Goal: Information Seeking & Learning: Learn about a topic

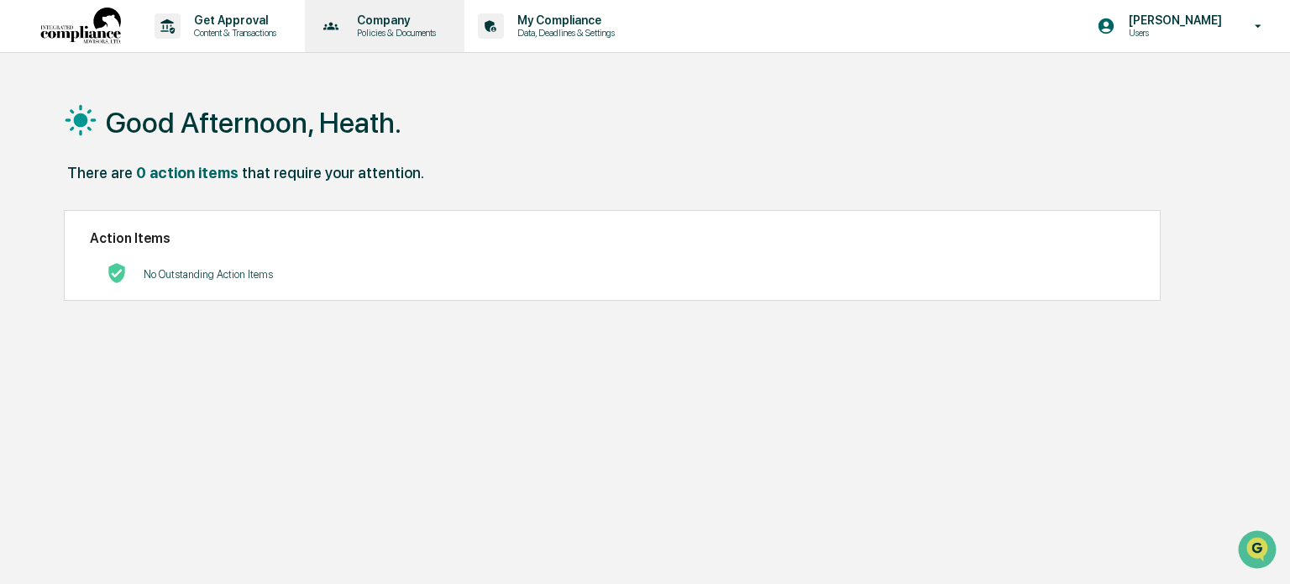
click at [381, 27] on p "Company" at bounding box center [394, 19] width 101 height 13
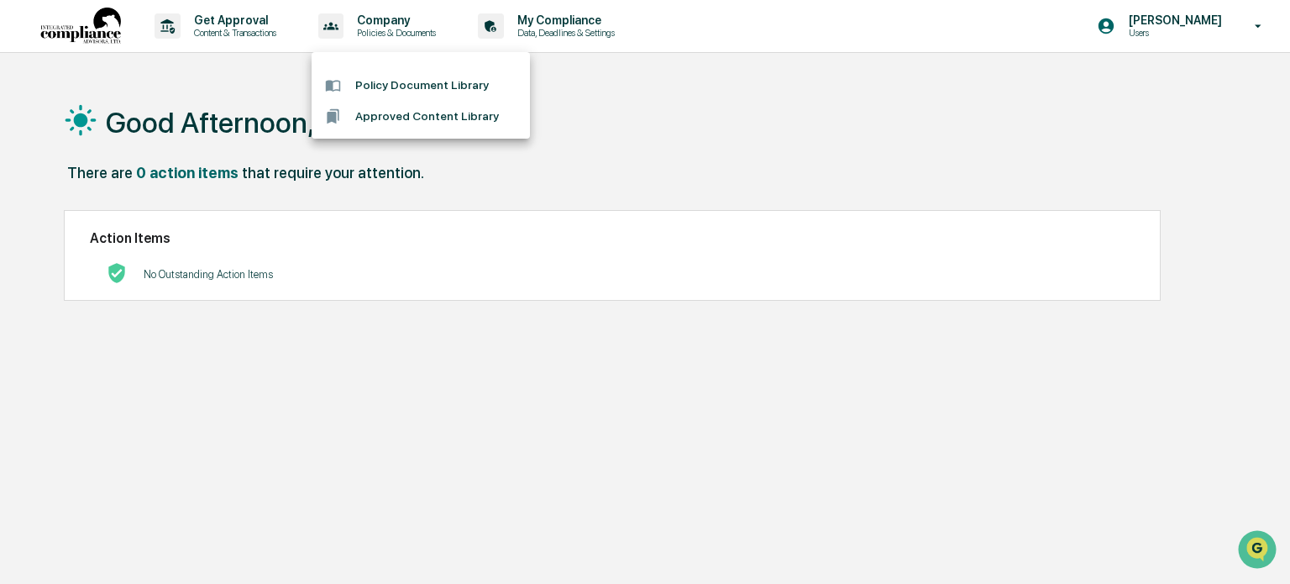
click at [393, 86] on li "Policy Document Library" at bounding box center [421, 85] width 218 height 31
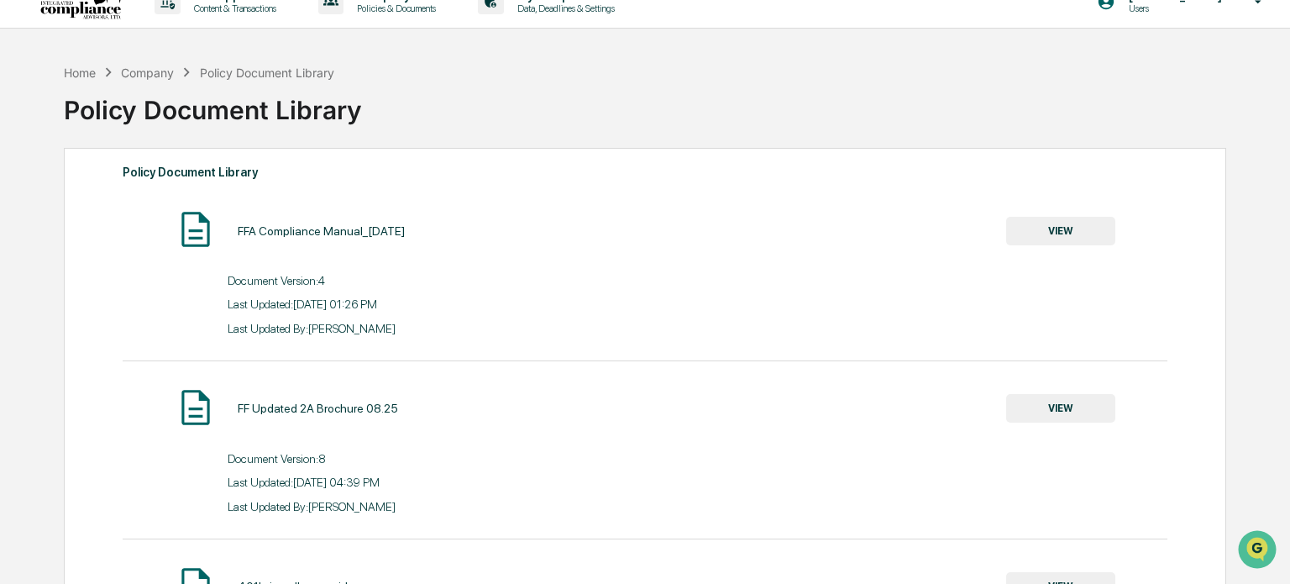
scroll to position [25, 0]
click at [1071, 229] on button "VIEW" at bounding box center [1061, 230] width 109 height 29
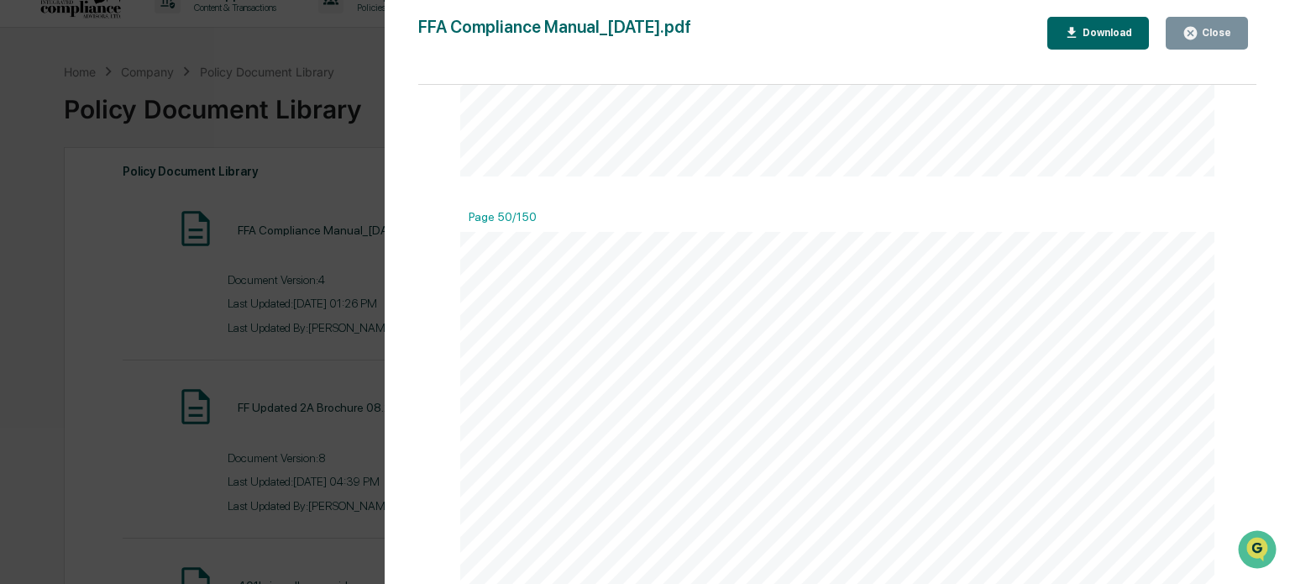
scroll to position [50446, 0]
click at [1210, 29] on div "Close" at bounding box center [1215, 33] width 33 height 12
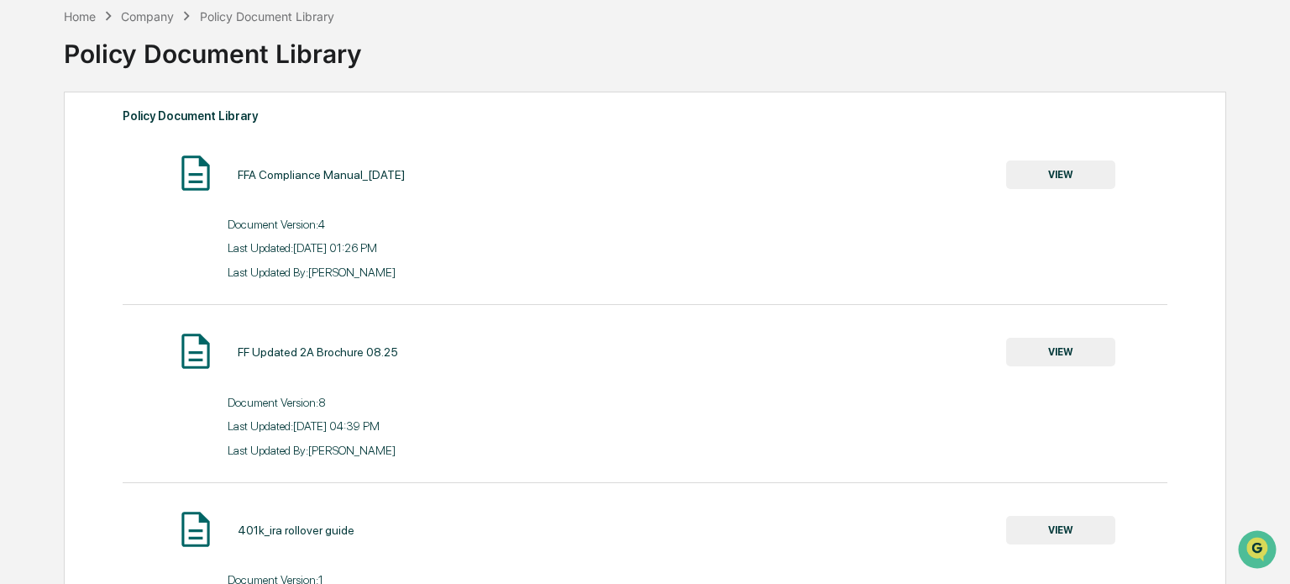
scroll to position [0, 0]
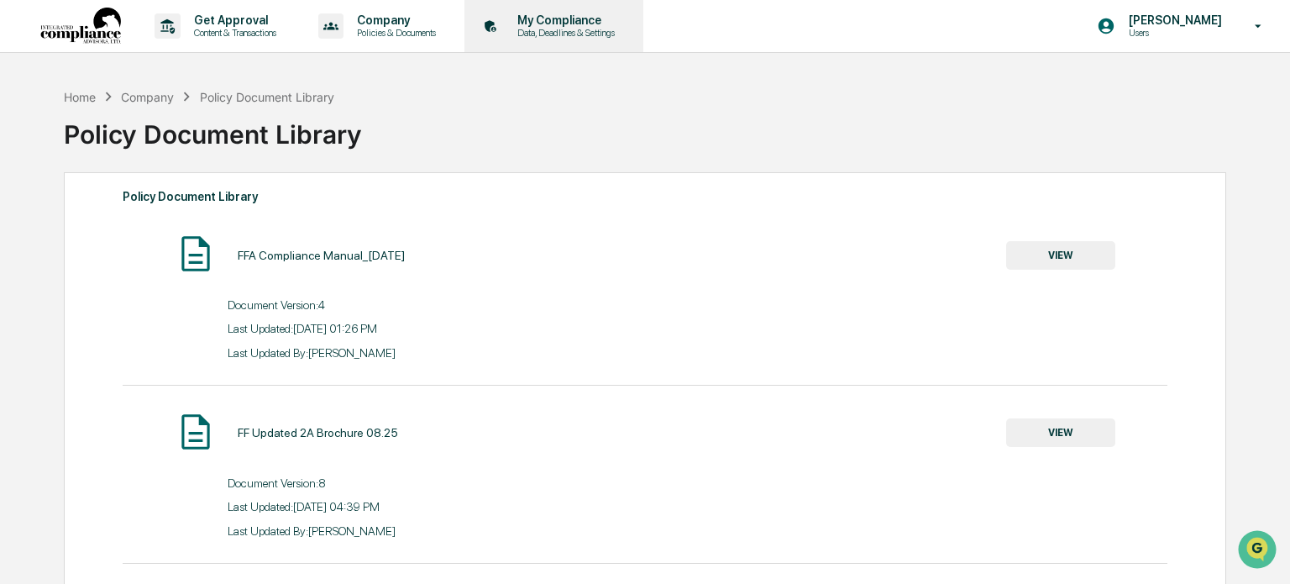
click at [538, 38] on div "My Compliance Data, Deadlines & Settings" at bounding box center [552, 26] width 162 height 52
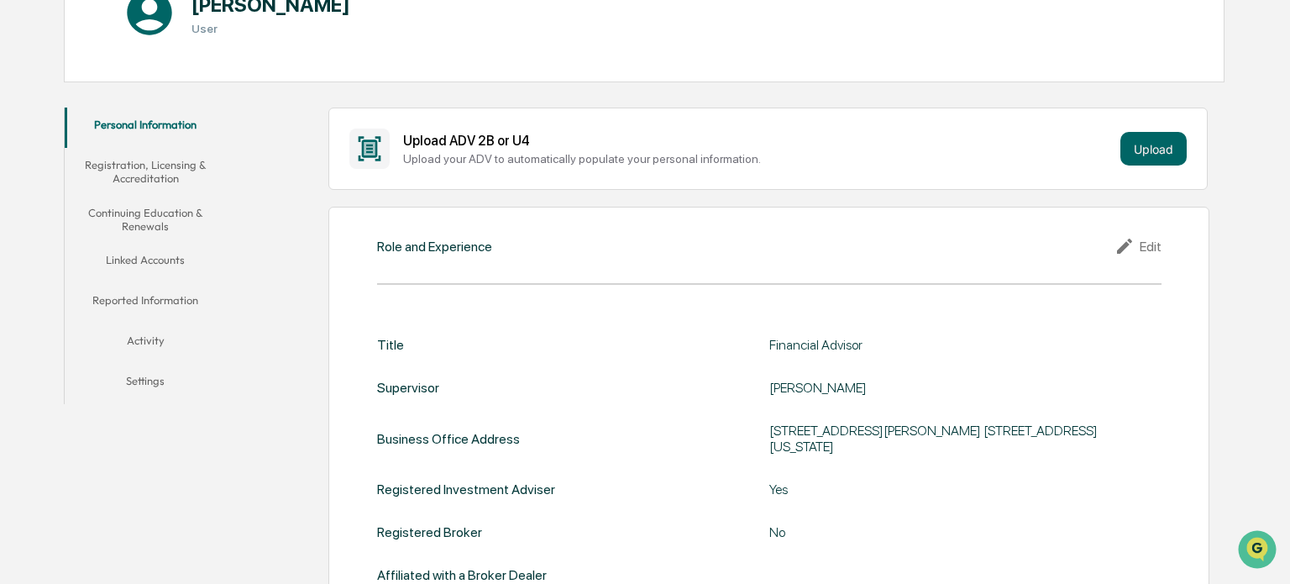
scroll to position [213, 0]
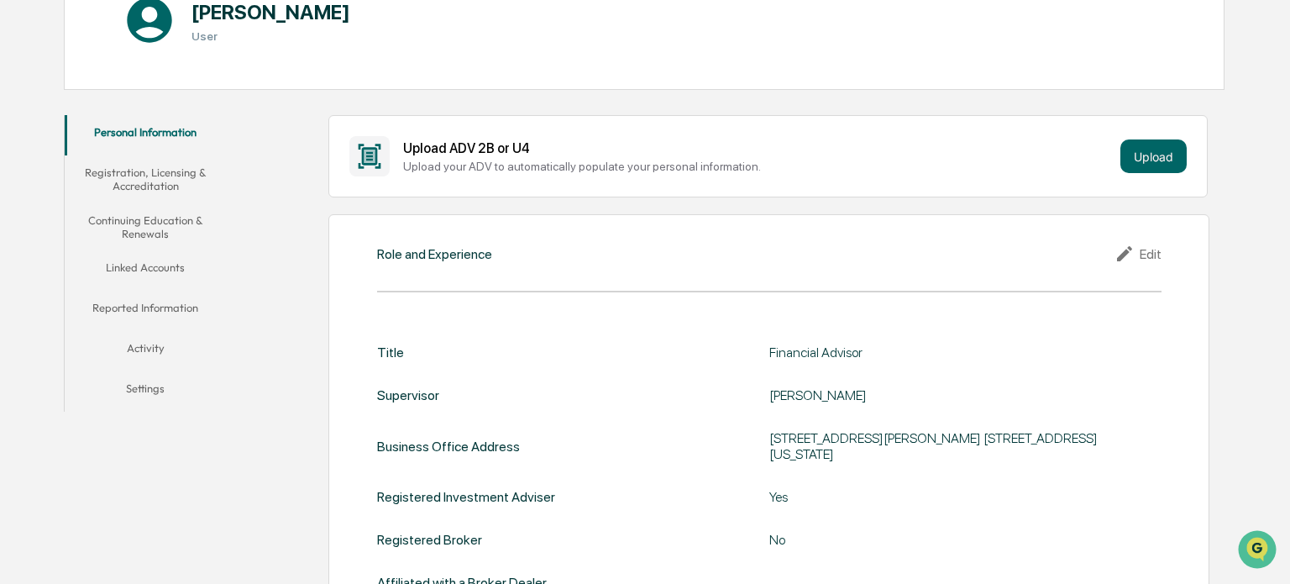
click at [173, 214] on button "Continuing Education & Renewals" at bounding box center [146, 227] width 162 height 48
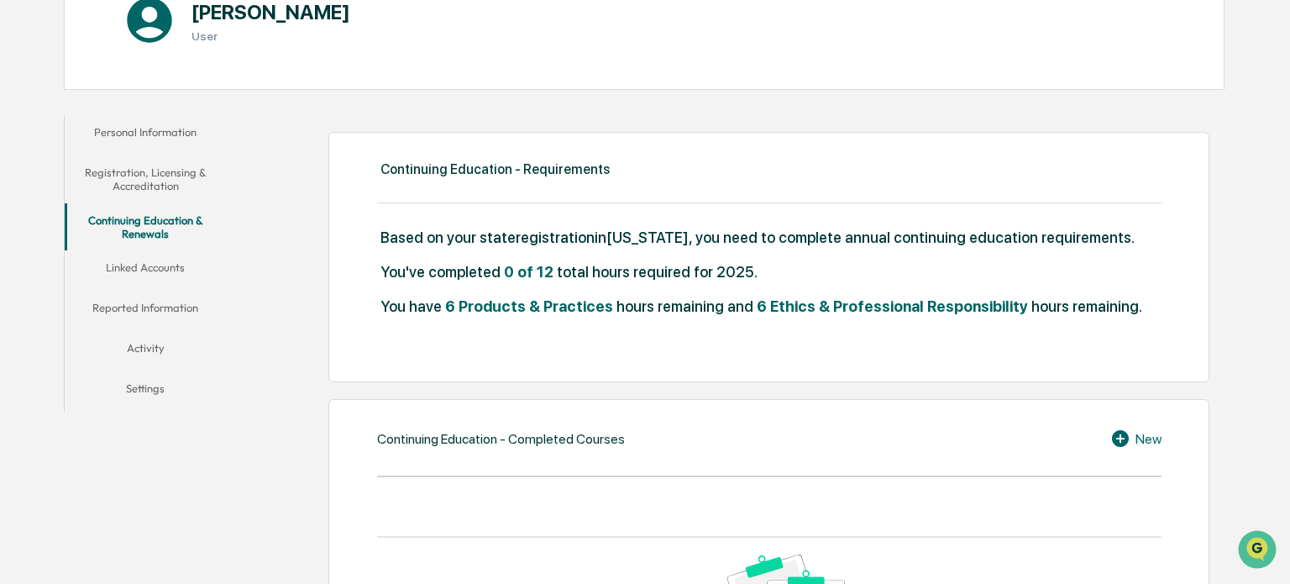
click at [165, 268] on button "Linked Accounts" at bounding box center [146, 270] width 162 height 40
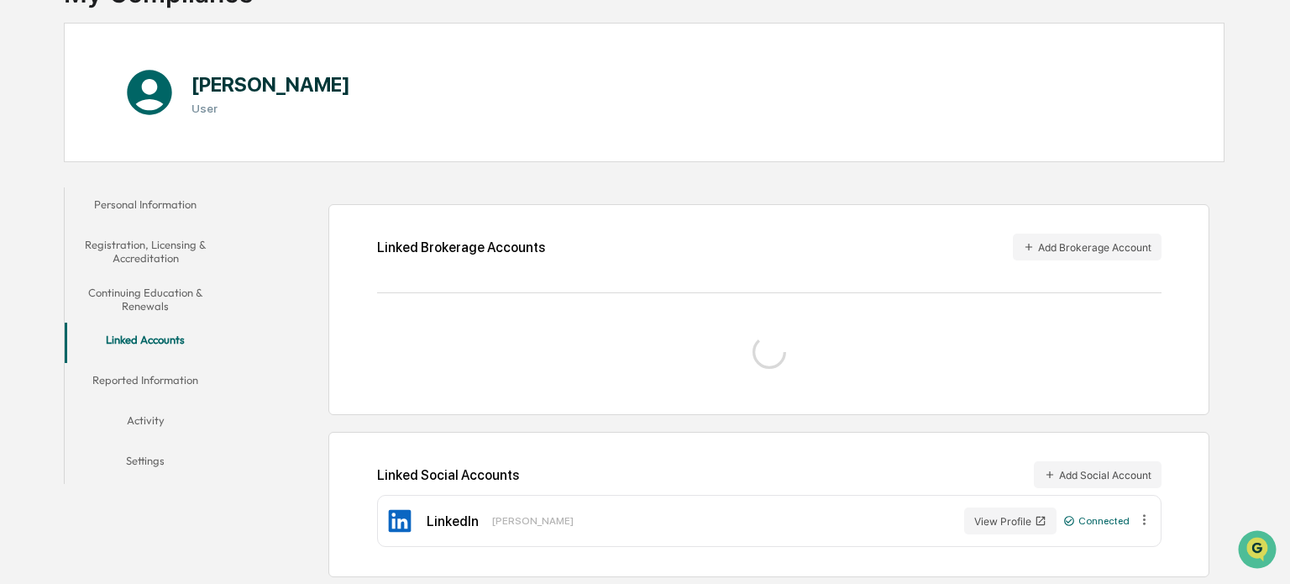
scroll to position [213, 0]
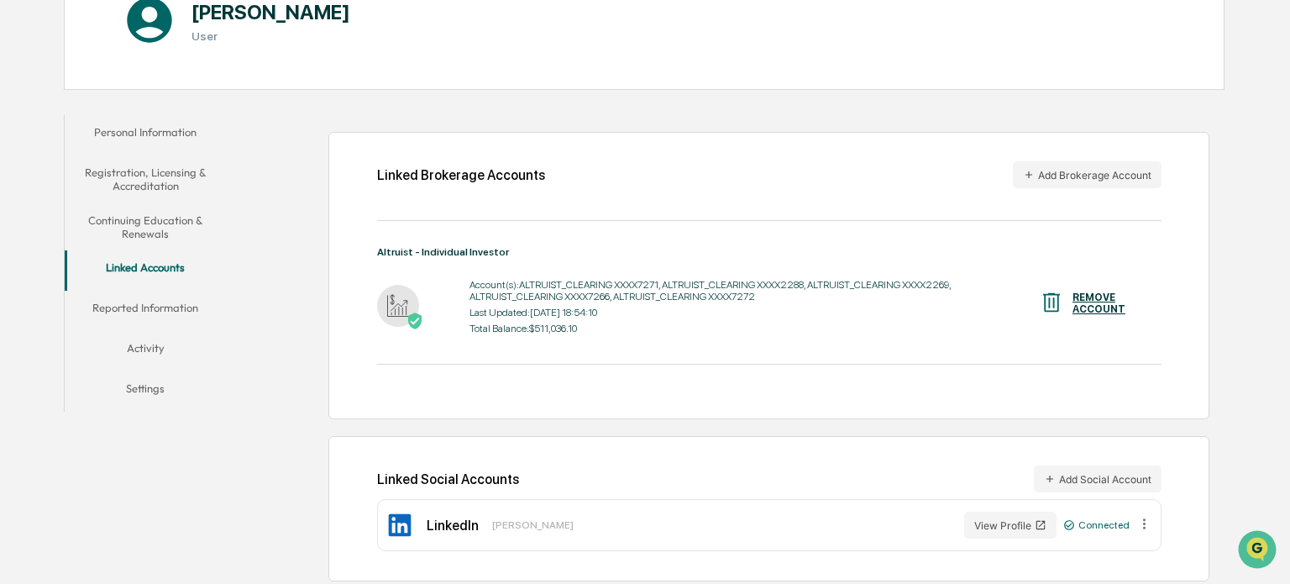
click at [180, 224] on button "Continuing Education & Renewals" at bounding box center [146, 227] width 162 height 48
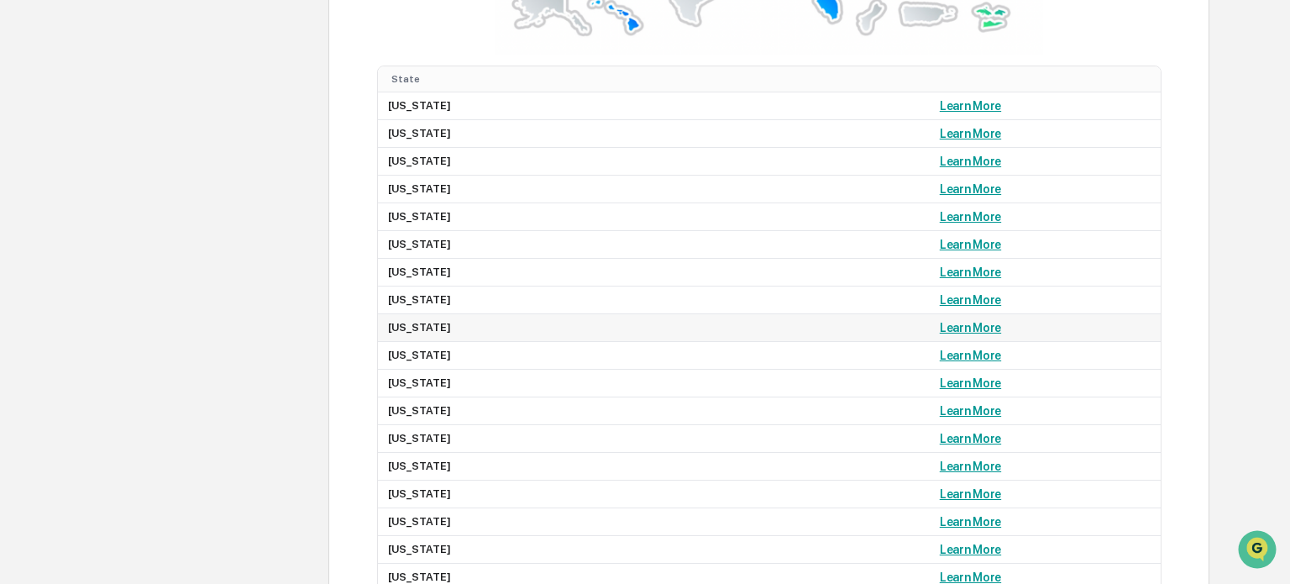
scroll to position [1438, 0]
click at [940, 301] on link "Learn More" at bounding box center [970, 299] width 61 height 13
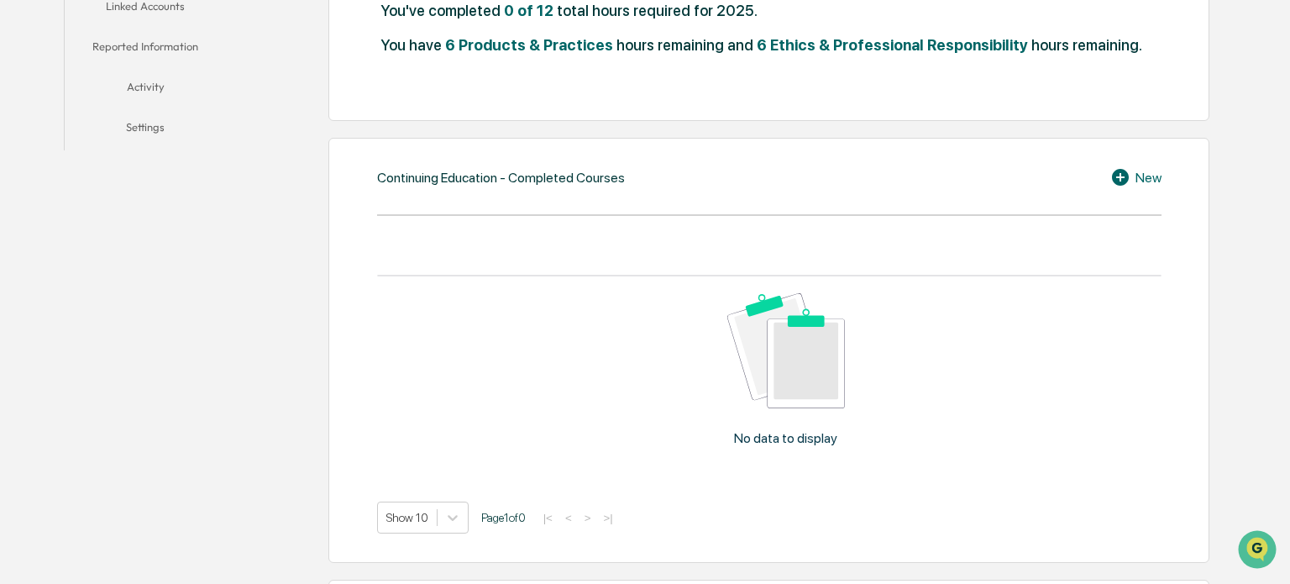
scroll to position [476, 0]
click at [1131, 179] on icon at bounding box center [1123, 176] width 25 height 20
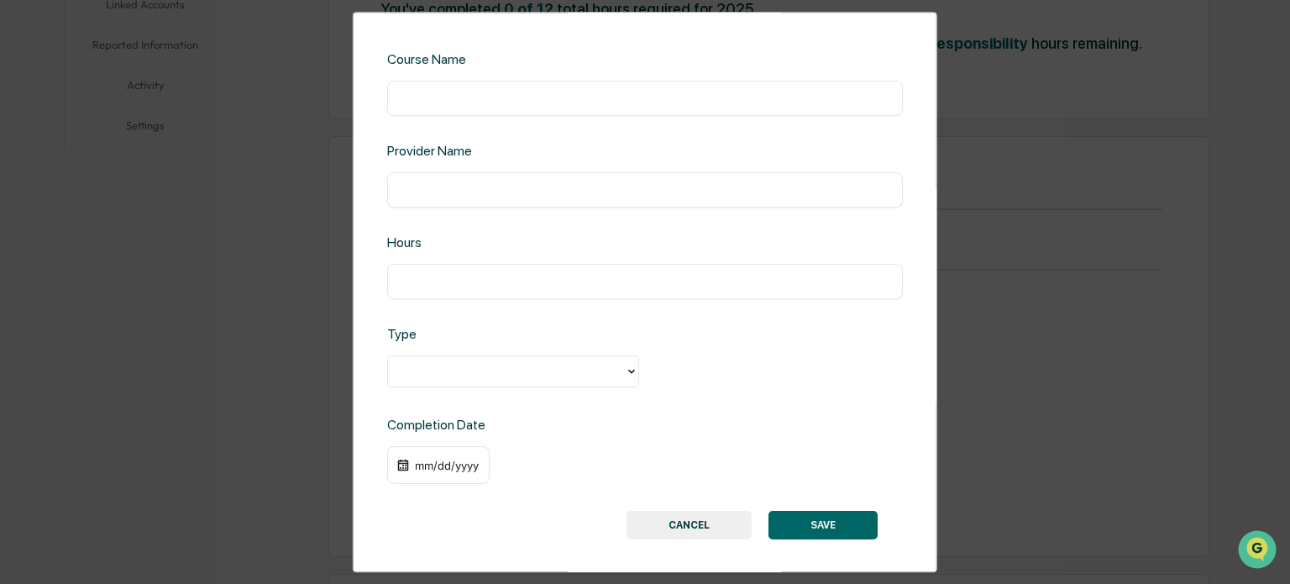
scroll to position [47, 0]
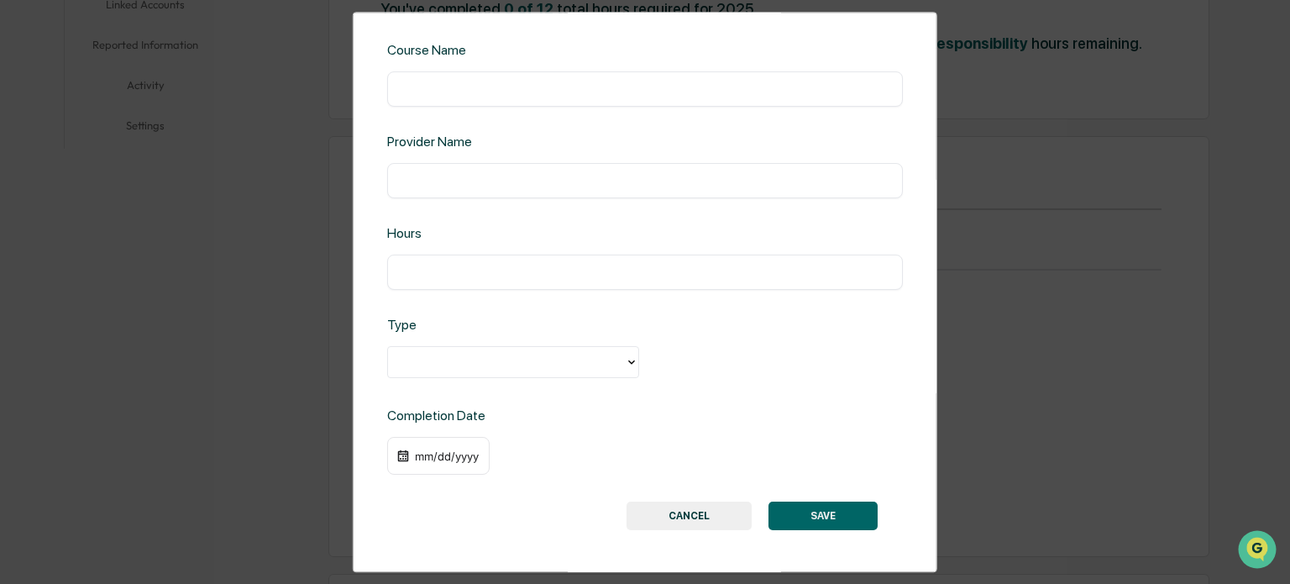
click at [515, 272] on input "text" at bounding box center [645, 272] width 491 height 17
click at [481, 385] on div "Add/Edit item Course Name ​ Provider Name ​ Hours ​ Type Completion Date mm/dd/…" at bounding box center [645, 292] width 585 height 561
click at [487, 365] on div at bounding box center [507, 362] width 220 height 19
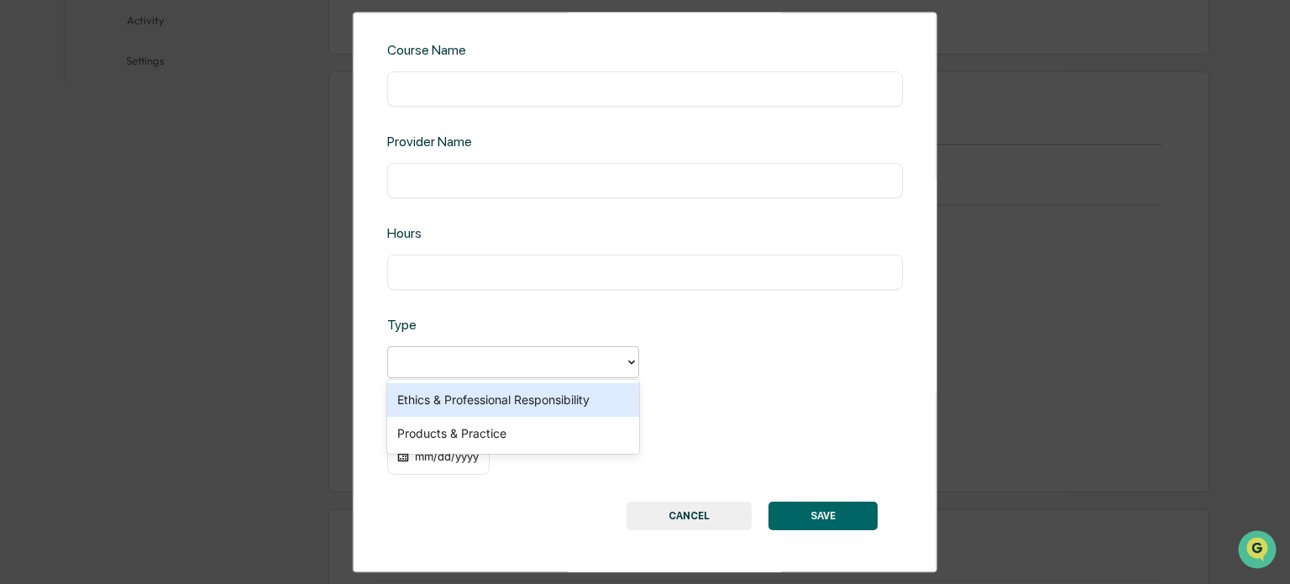
click at [523, 326] on div "Type" at bounding box center [503, 325] width 232 height 16
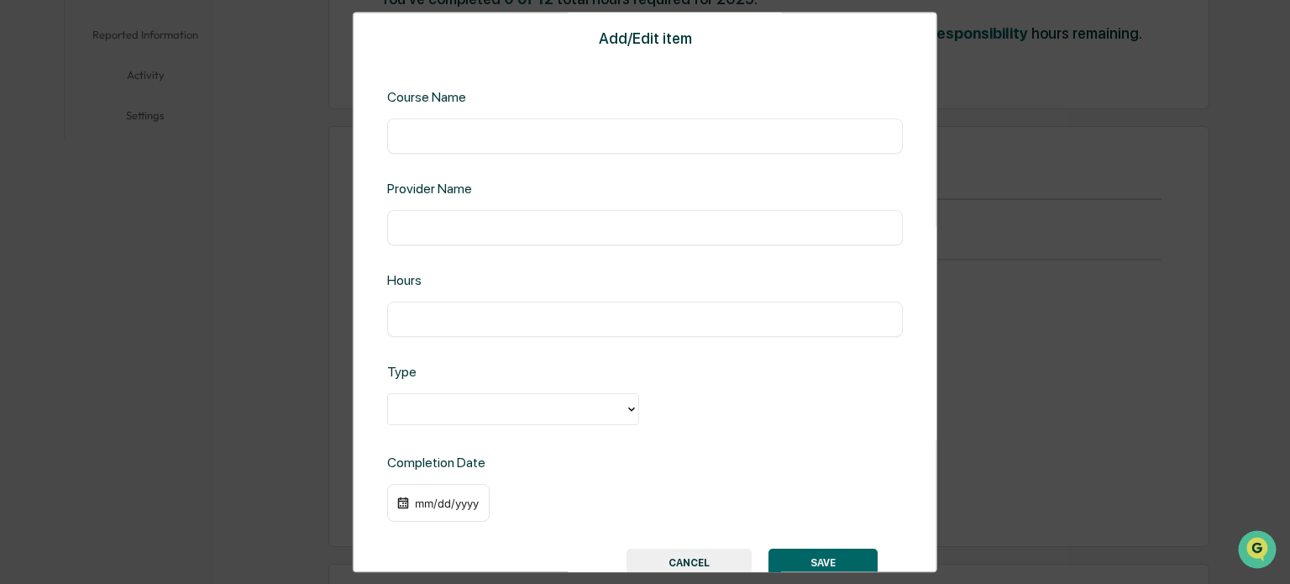
scroll to position [47, 0]
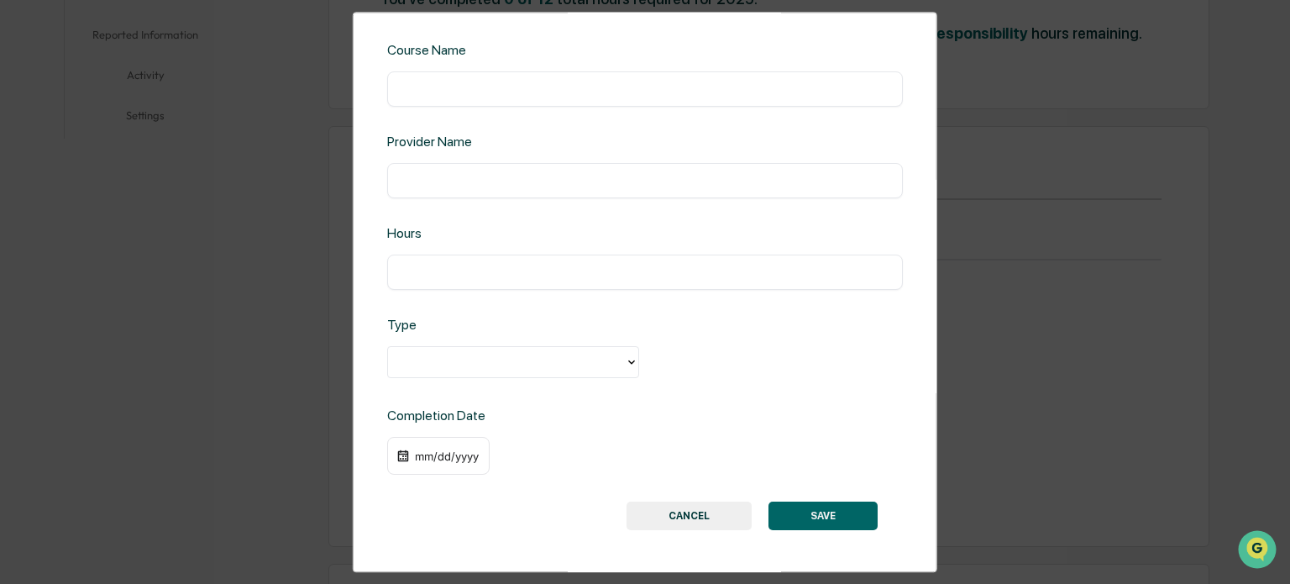
click at [684, 518] on button "CANCEL" at bounding box center [689, 516] width 125 height 29
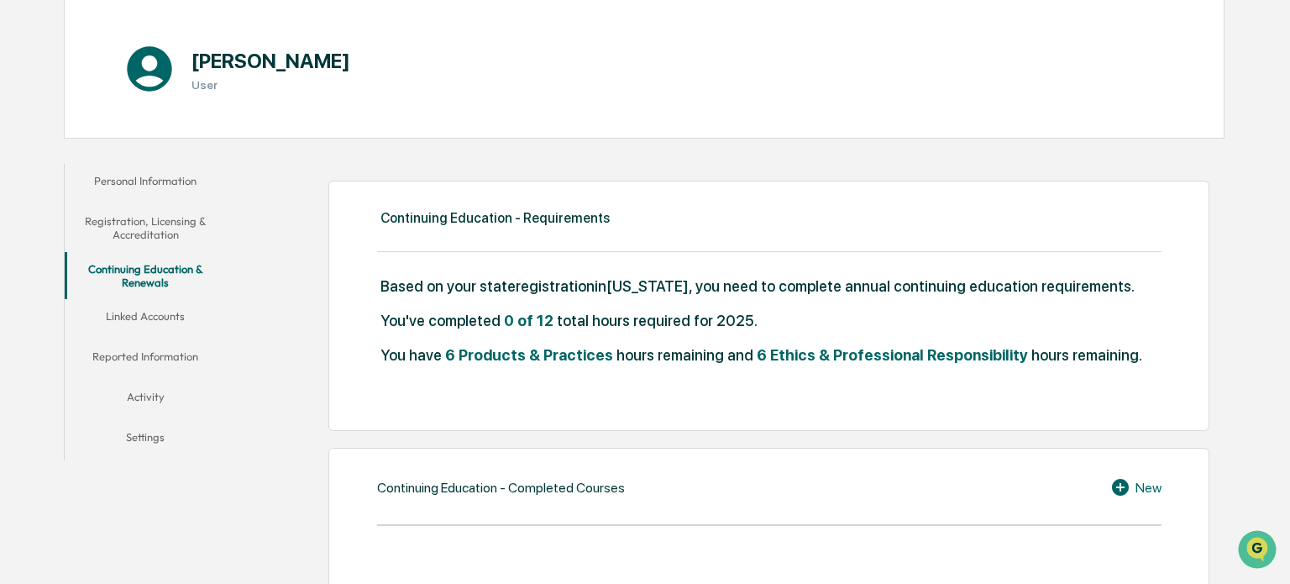
scroll to position [0, 0]
